Goal: Task Accomplishment & Management: Use online tool/utility

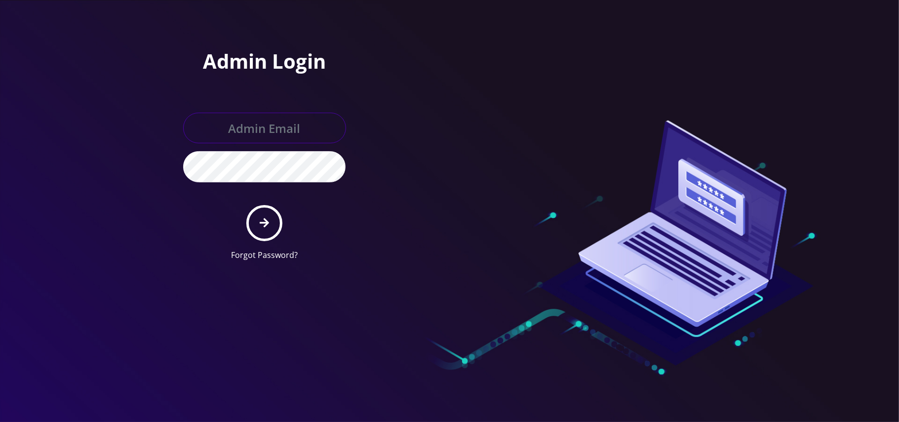
type input "jay@teltik.com"
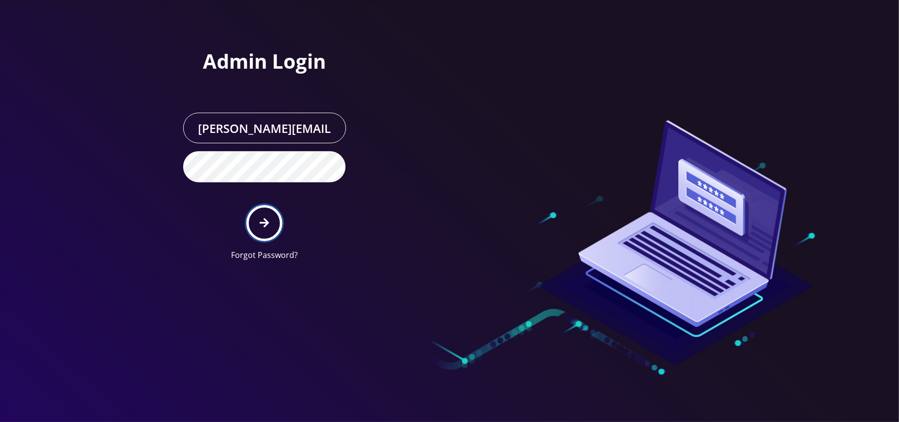
click at [263, 224] on icon "submit" at bounding box center [264, 222] width 9 height 11
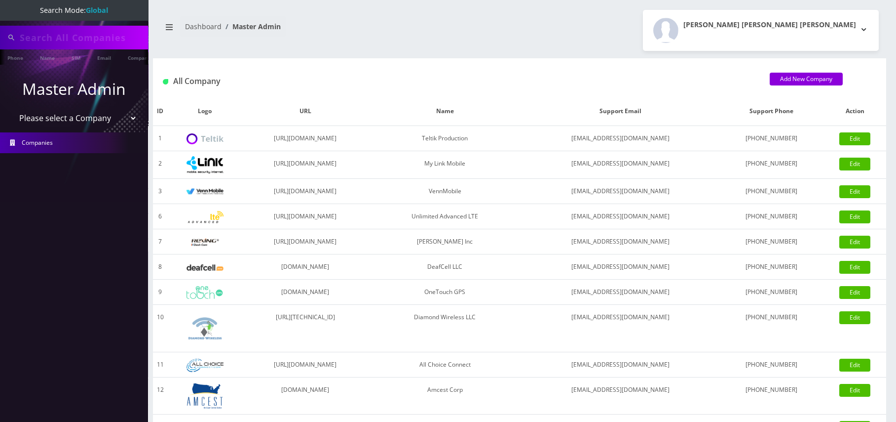
type input "3478454767"
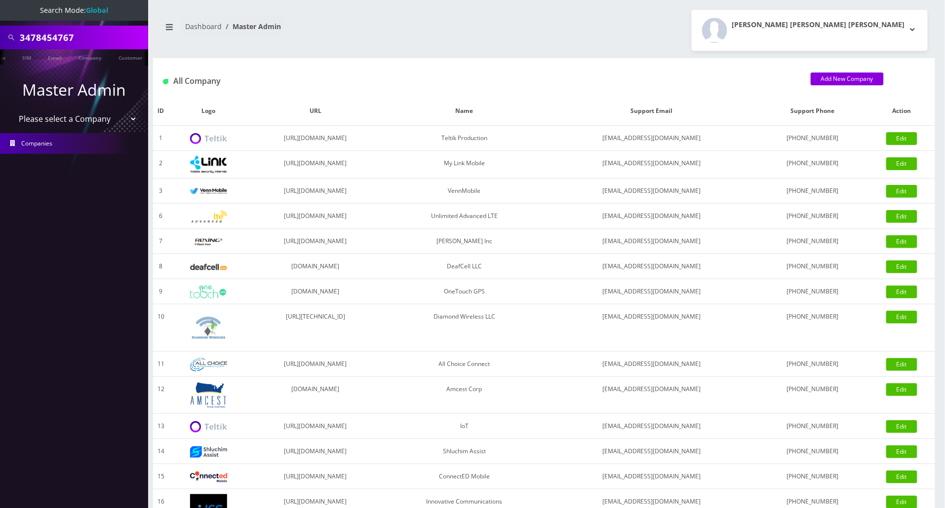
scroll to position [0, 54]
click at [77, 119] on select "Please select a Company Teltik Production My Link Mobile VennMobile Unlimited A…" at bounding box center [74, 119] width 126 height 19
select select "13"
click at [11, 110] on select "Please select a Company Teltik Production My Link Mobile VennMobile Unlimited A…" at bounding box center [74, 119] width 126 height 19
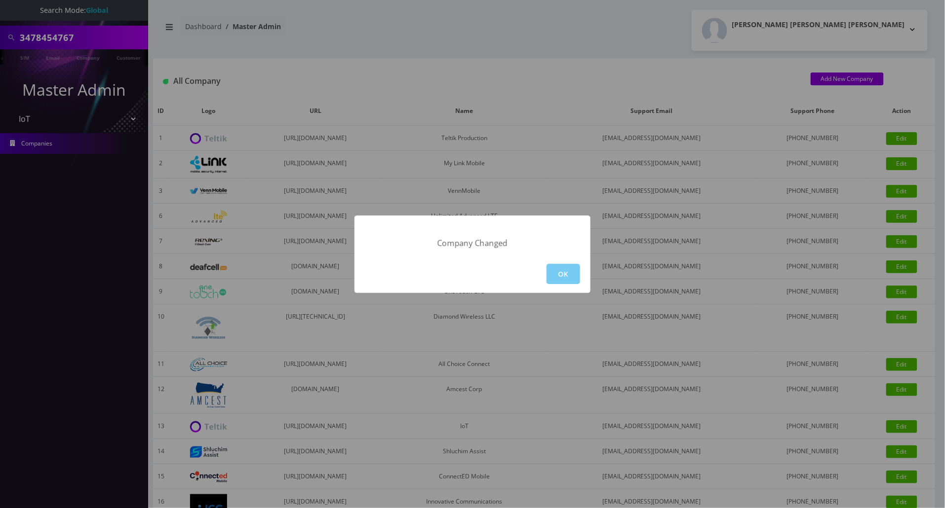
click at [567, 281] on button "OK" at bounding box center [563, 274] width 34 height 20
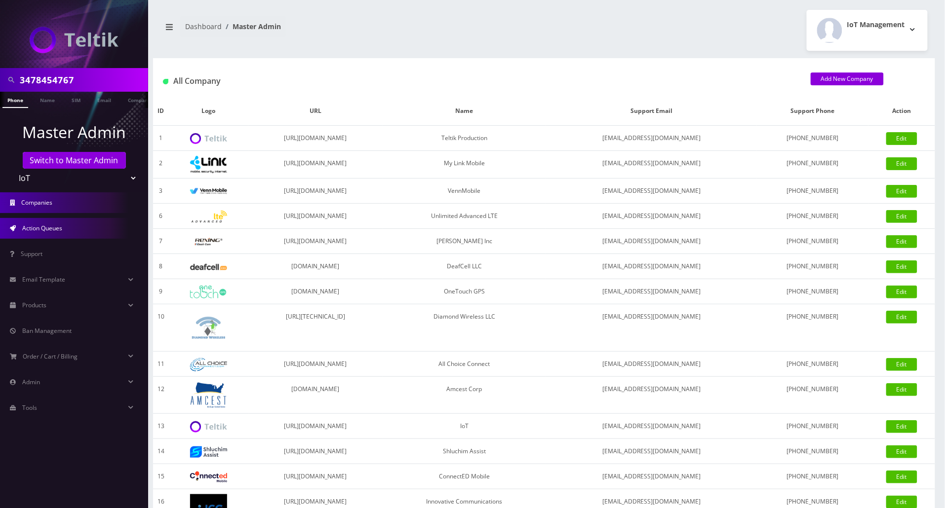
click at [33, 228] on span "Action Queues" at bounding box center [42, 228] width 40 height 8
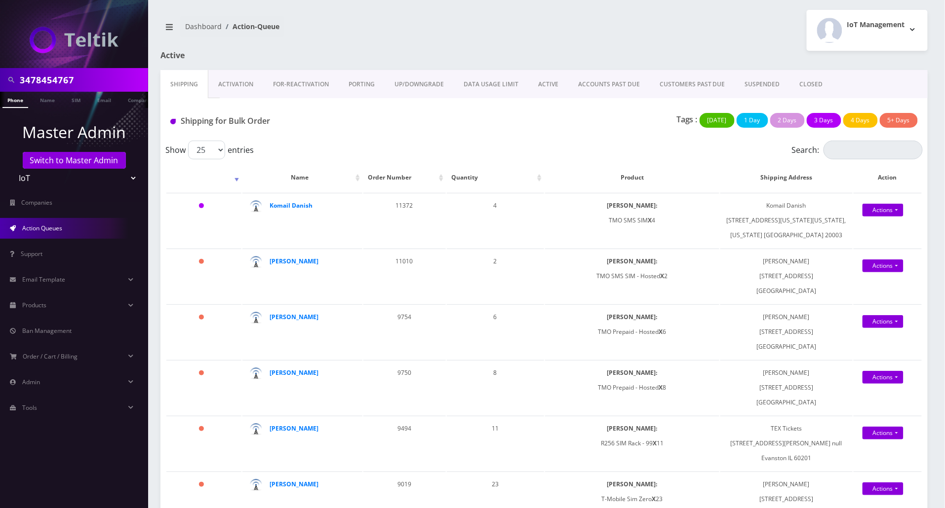
click at [230, 87] on link "Activation" at bounding box center [235, 84] width 55 height 29
